Goal: Task Accomplishment & Management: Manage account settings

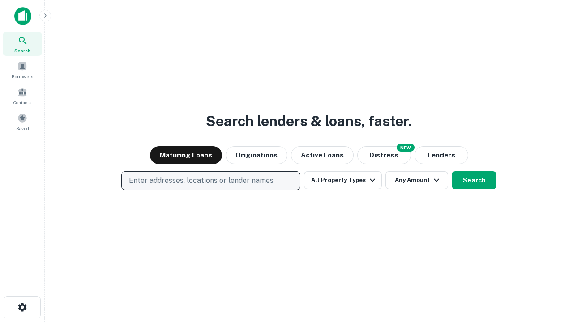
click at [211, 181] on p "Enter addresses, locations or lender names" at bounding box center [201, 181] width 145 height 11
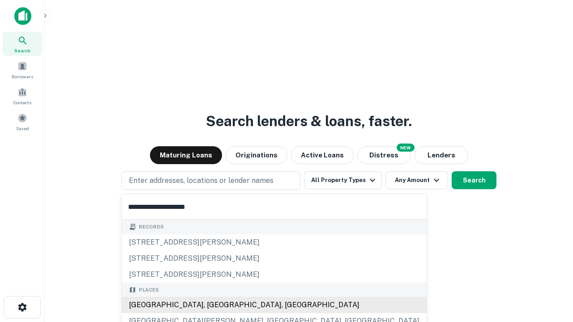
click at [214, 305] on div "Santa Monica, CA, USA" at bounding box center [274, 305] width 305 height 16
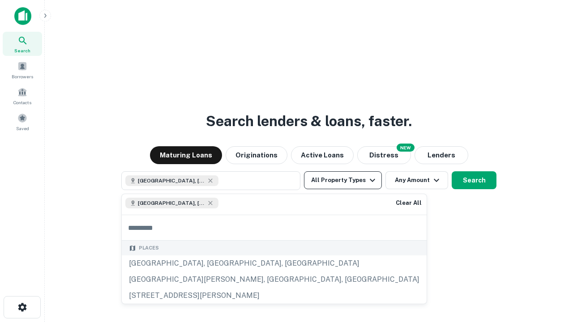
click at [343, 181] on button "All Property Types" at bounding box center [343, 181] width 78 height 18
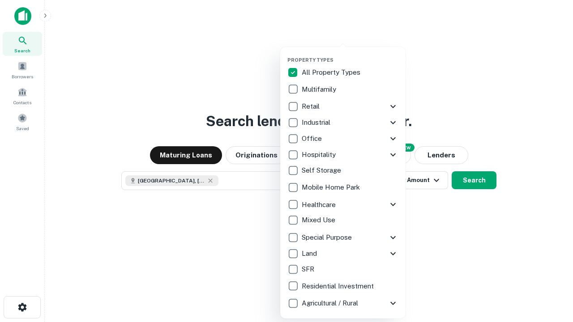
click at [350, 54] on button "button" at bounding box center [350, 54] width 125 height 0
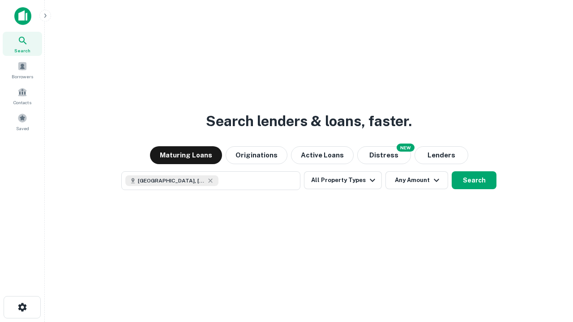
scroll to position [14, 0]
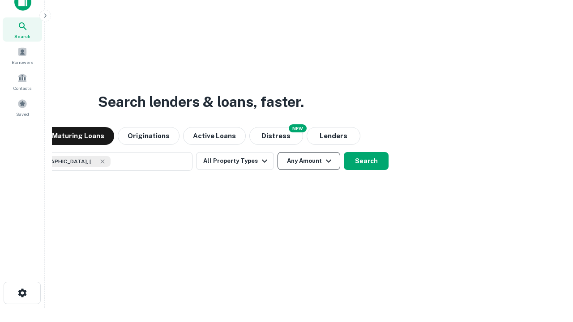
click at [278, 152] on button "Any Amount" at bounding box center [309, 161] width 63 height 18
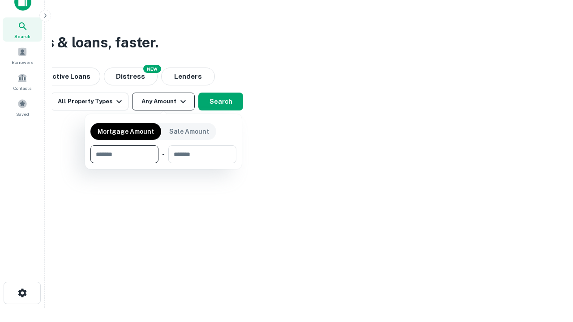
type input "*******"
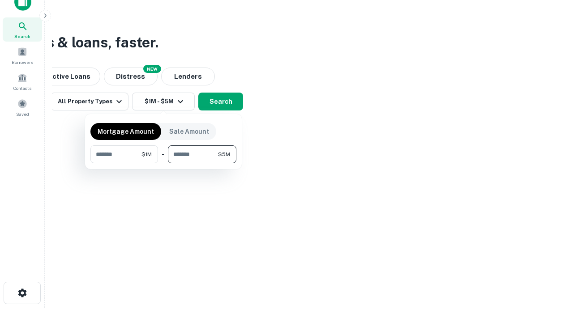
type input "*******"
click at [163, 163] on button "button" at bounding box center [163, 163] width 146 height 0
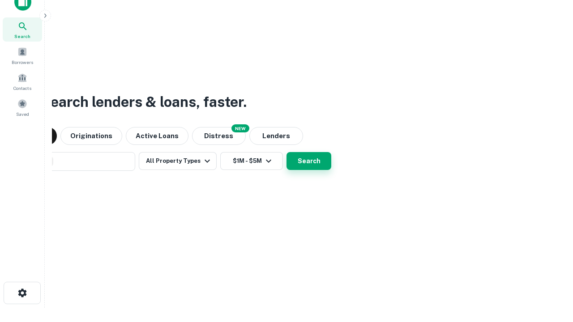
click at [287, 152] on button "Search" at bounding box center [309, 161] width 45 height 18
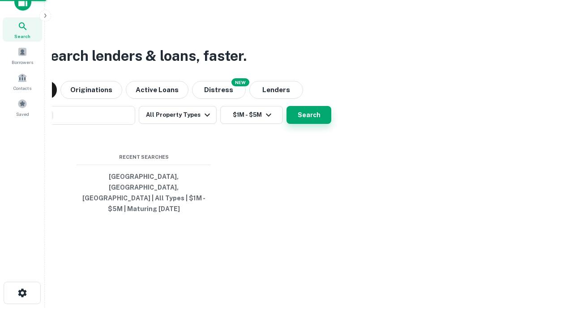
scroll to position [29, 254]
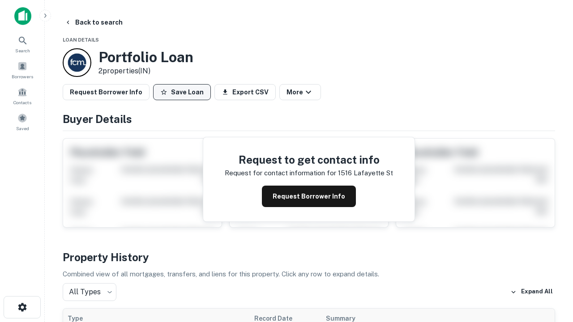
click at [182, 92] on button "Save Loan" at bounding box center [182, 92] width 58 height 16
click at [184, 92] on button "Loan Saved" at bounding box center [184, 92] width 62 height 16
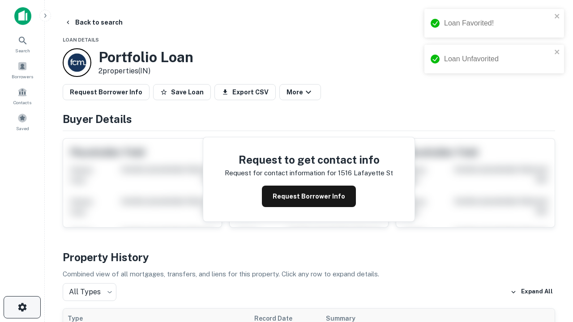
click at [22, 308] on icon "button" at bounding box center [22, 307] width 11 height 11
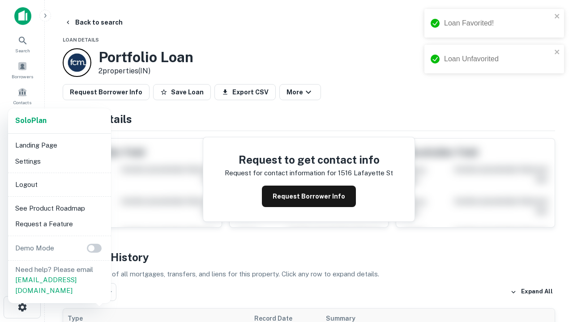
click at [59, 185] on li "Logout" at bounding box center [60, 185] width 96 height 16
